Goal: Task Accomplishment & Management: Use online tool/utility

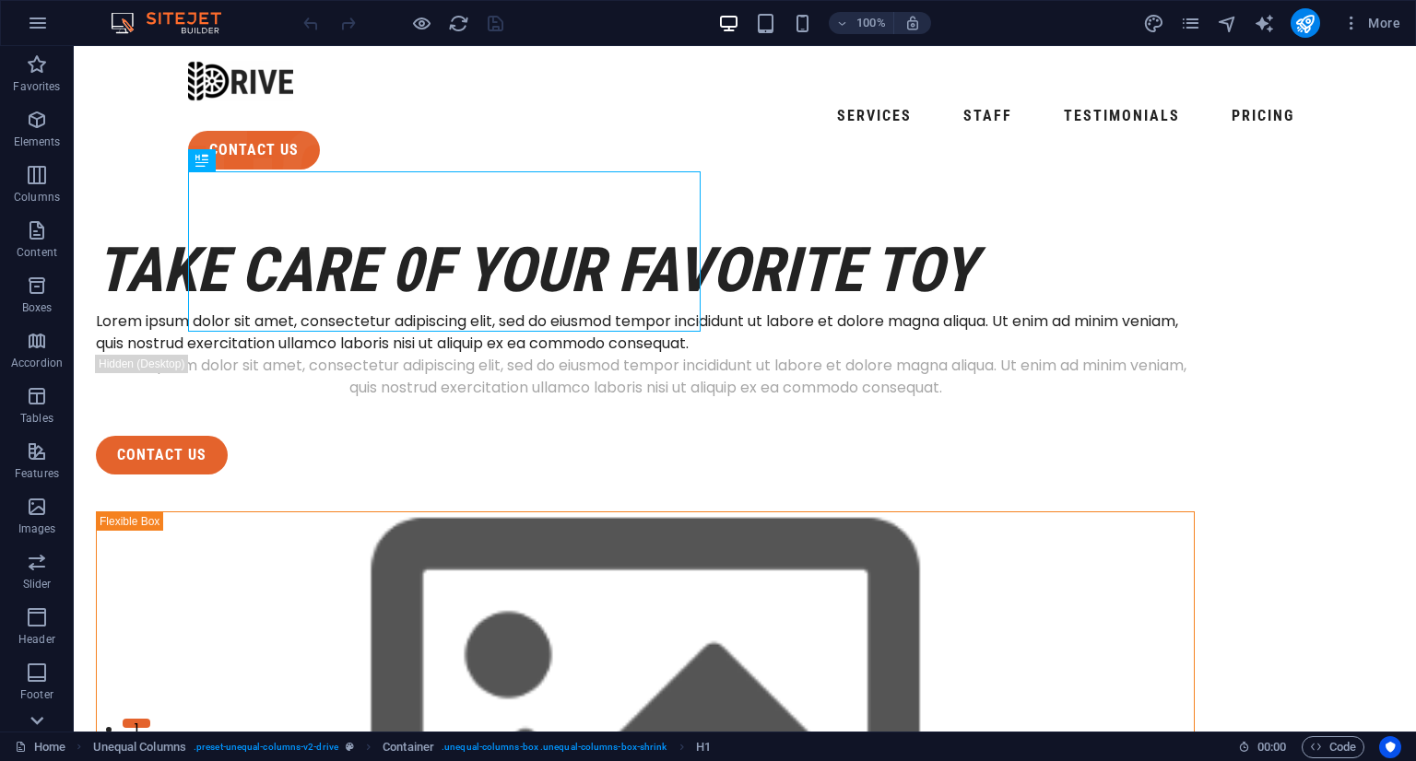
click at [41, 709] on icon at bounding box center [37, 721] width 26 height 26
click at [43, 287] on icon "button" at bounding box center [37, 286] width 22 height 22
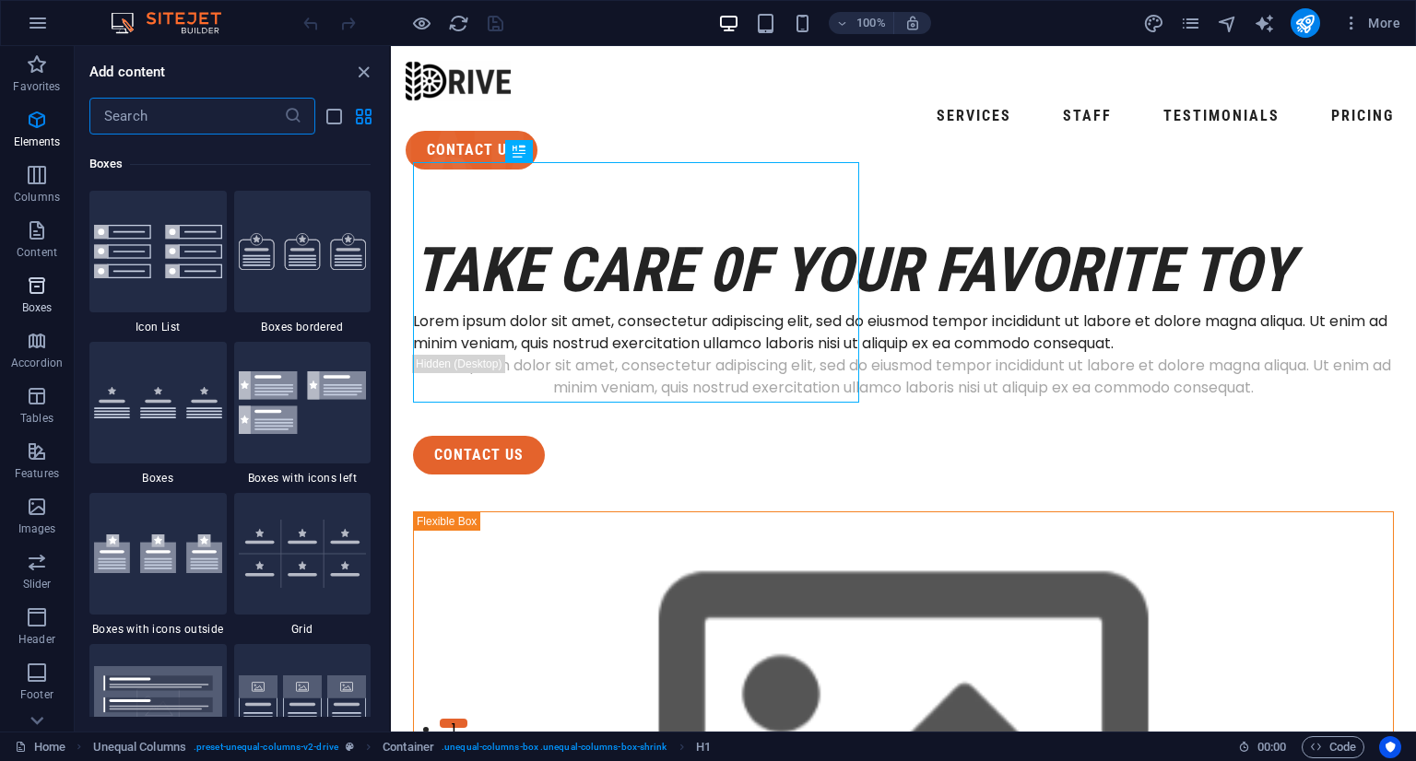
scroll to position [5085, 0]
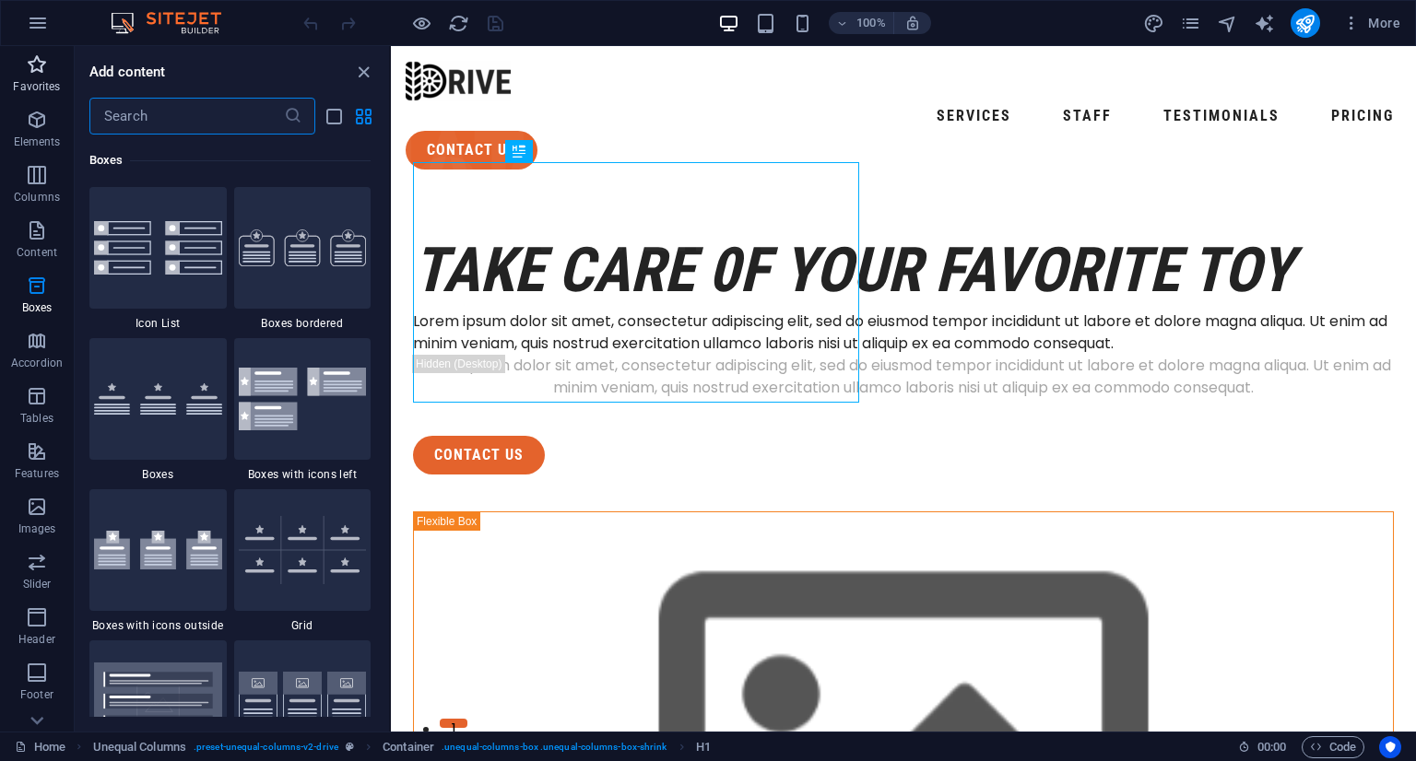
click at [33, 77] on span "Favorites" at bounding box center [37, 75] width 74 height 44
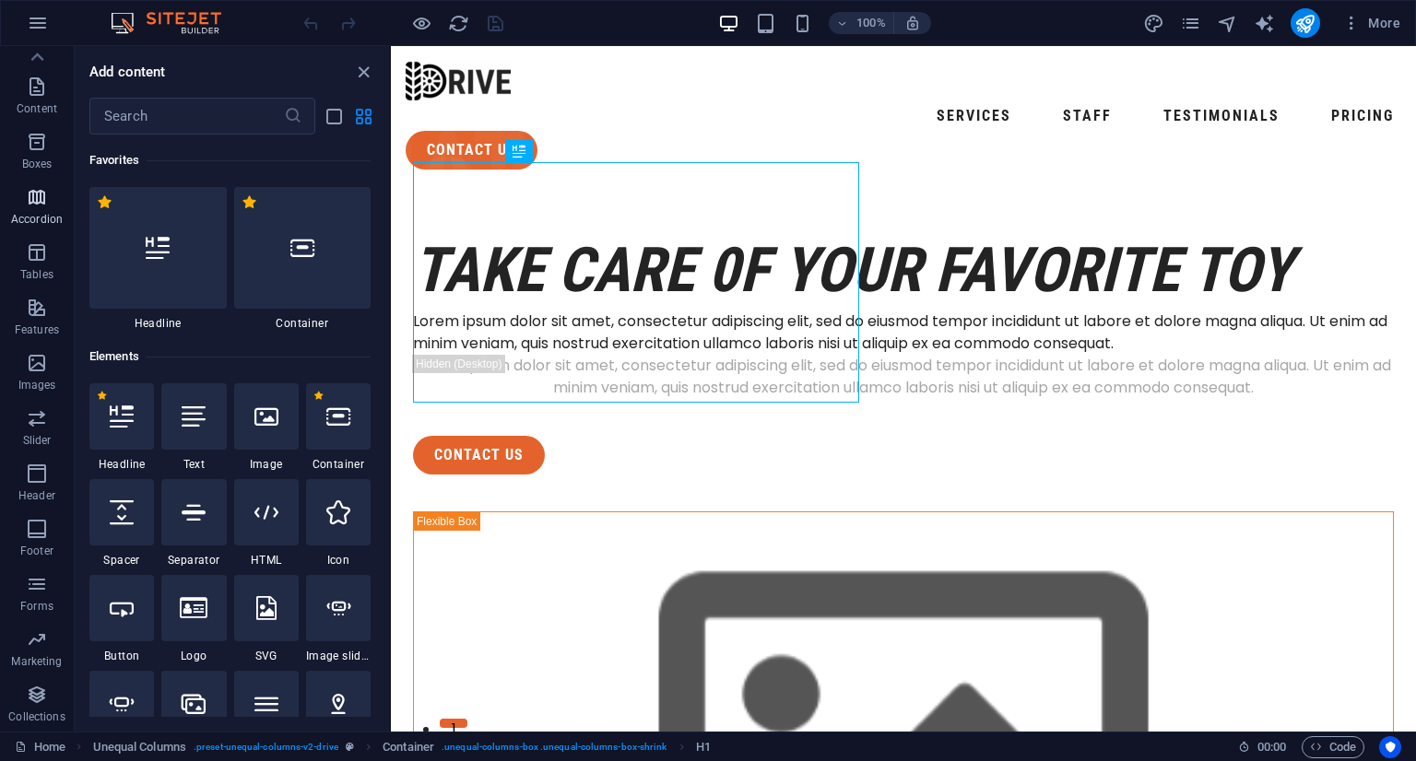
scroll to position [0, 0]
click at [44, 19] on icon "button" at bounding box center [38, 23] width 22 height 22
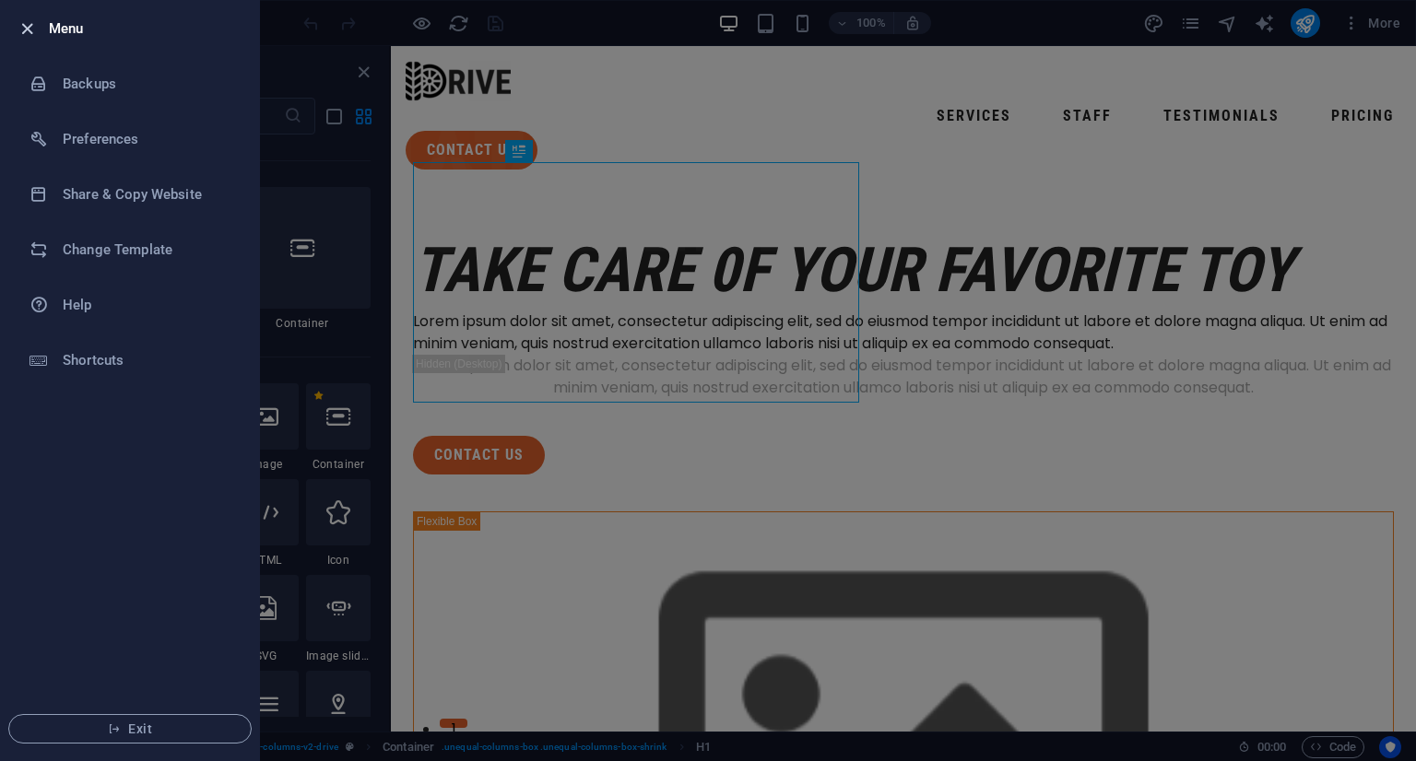
click at [22, 27] on icon "button" at bounding box center [27, 28] width 21 height 21
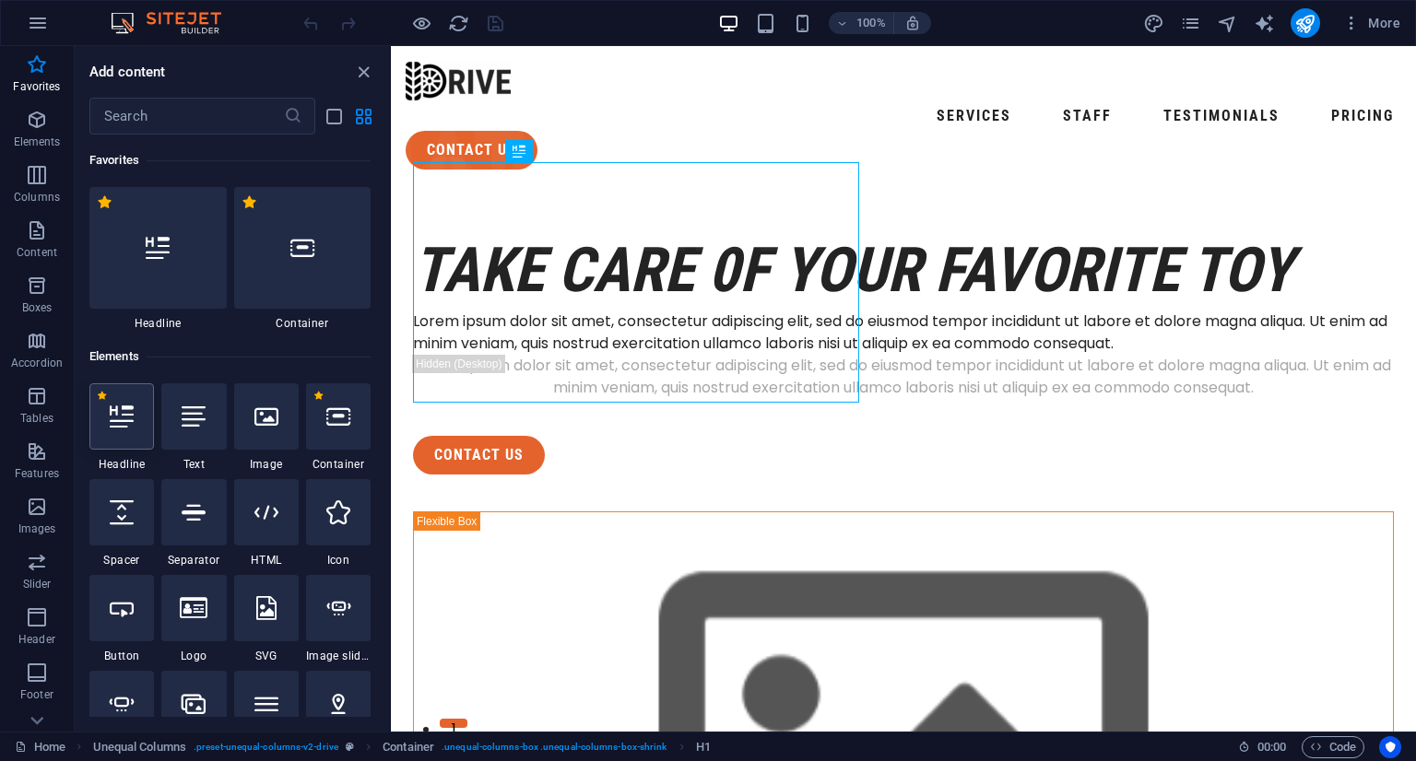
click at [111, 409] on icon at bounding box center [122, 417] width 24 height 24
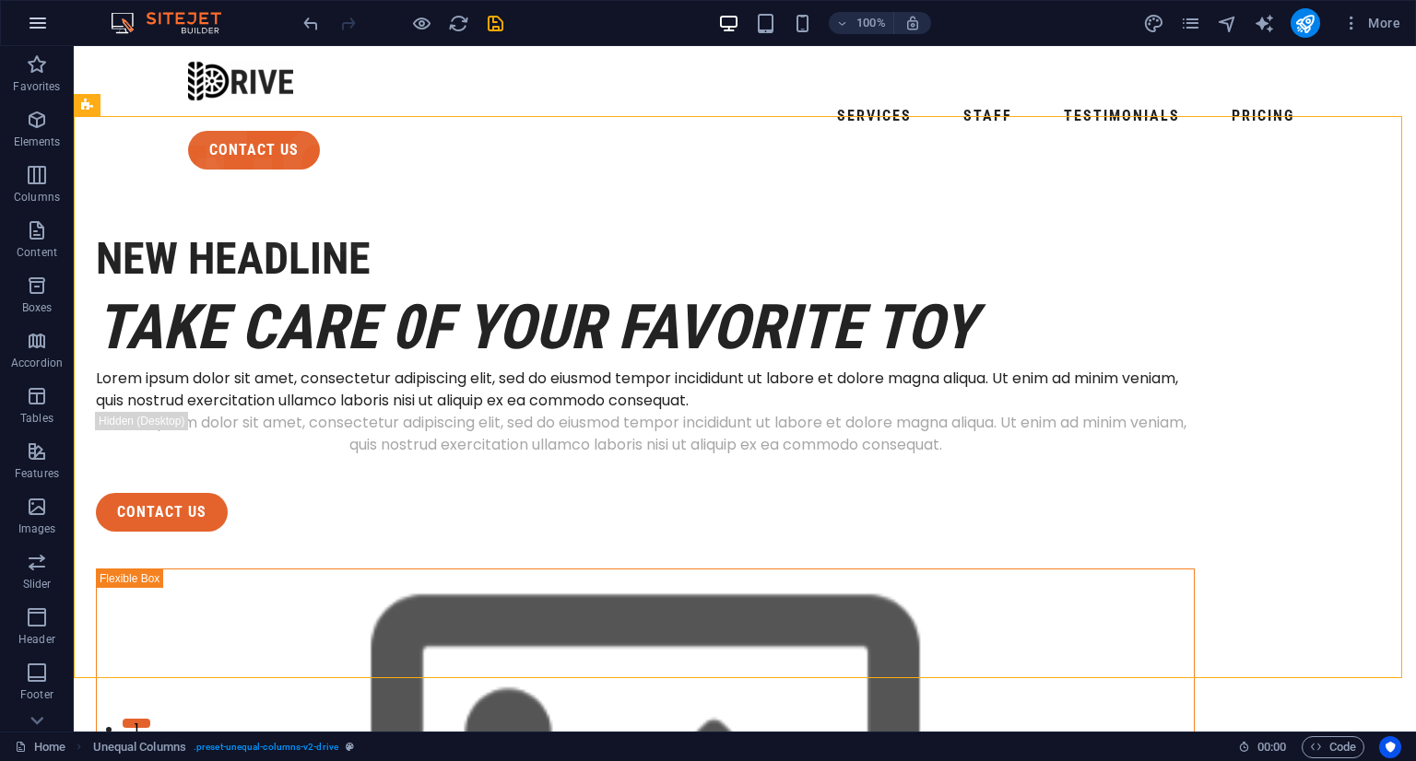
click at [33, 30] on icon "button" at bounding box center [38, 23] width 22 height 22
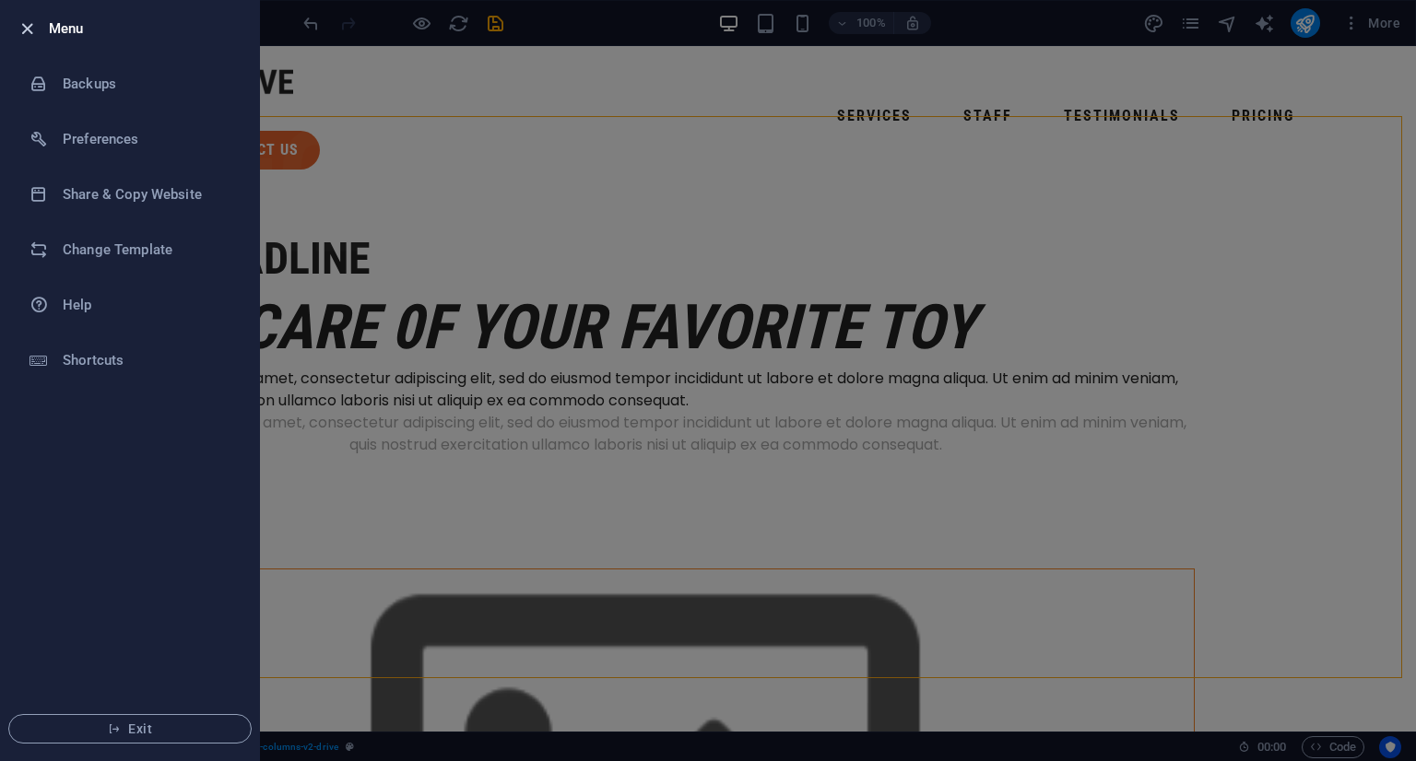
click at [20, 25] on icon "button" at bounding box center [27, 28] width 21 height 21
